Goal: Information Seeking & Learning: Learn about a topic

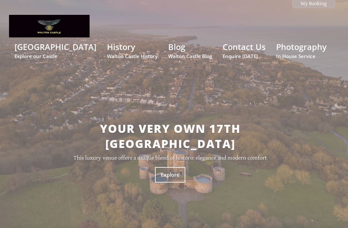
click at [296, 168] on p "Explore" at bounding box center [170, 174] width 323 height 15
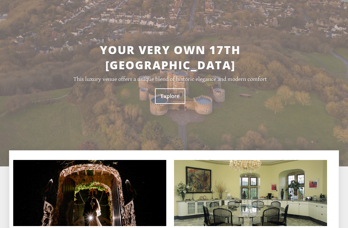
scroll to position [74, 0]
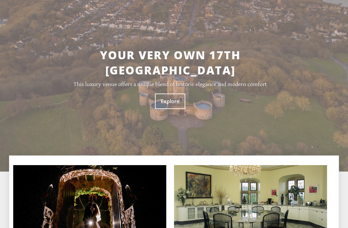
click at [177, 94] on link "Explore" at bounding box center [170, 101] width 30 height 15
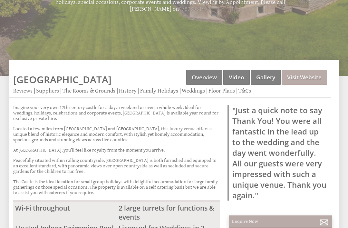
scroll to position [161, 0]
click at [239, 76] on link "Video" at bounding box center [237, 77] width 26 height 15
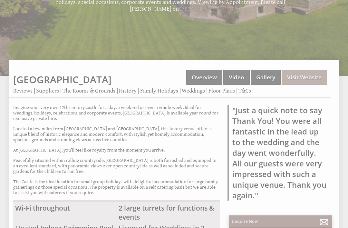
scroll to position [161, 0]
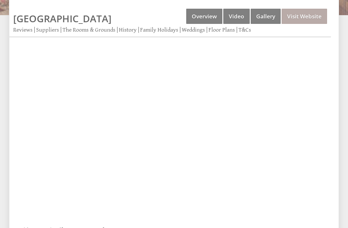
scroll to position [222, 0]
click at [242, 17] on link "Video" at bounding box center [237, 15] width 26 height 15
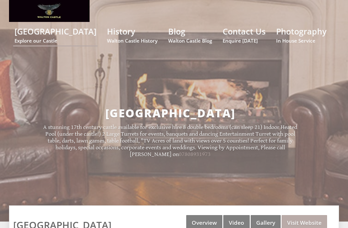
scroll to position [18, 0]
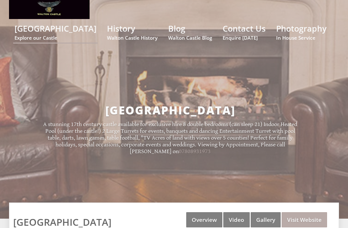
click at [237, 221] on link "Video" at bounding box center [237, 219] width 26 height 15
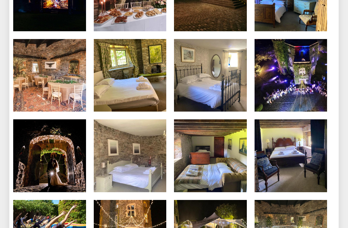
scroll to position [2319, 0]
